Goal: Transaction & Acquisition: Purchase product/service

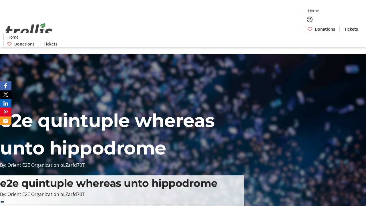
click at [344, 26] on span "Tickets" at bounding box center [351, 29] width 14 height 6
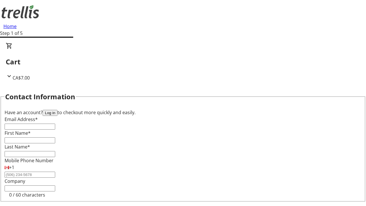
click at [57, 110] on button "Log in" at bounding box center [50, 113] width 15 height 6
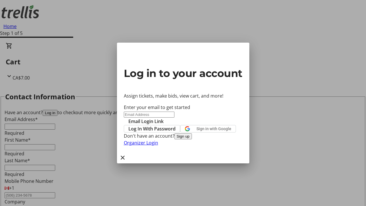
click at [176, 125] on span "Log In With Password" at bounding box center [151, 128] width 47 height 7
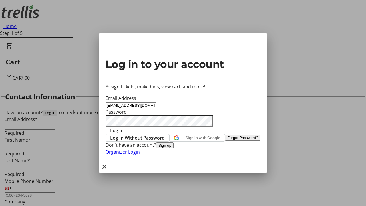
click at [124, 127] on span "Log In" at bounding box center [116, 130] width 13 height 7
